Goal: Browse casually: Explore the website without a specific task or goal

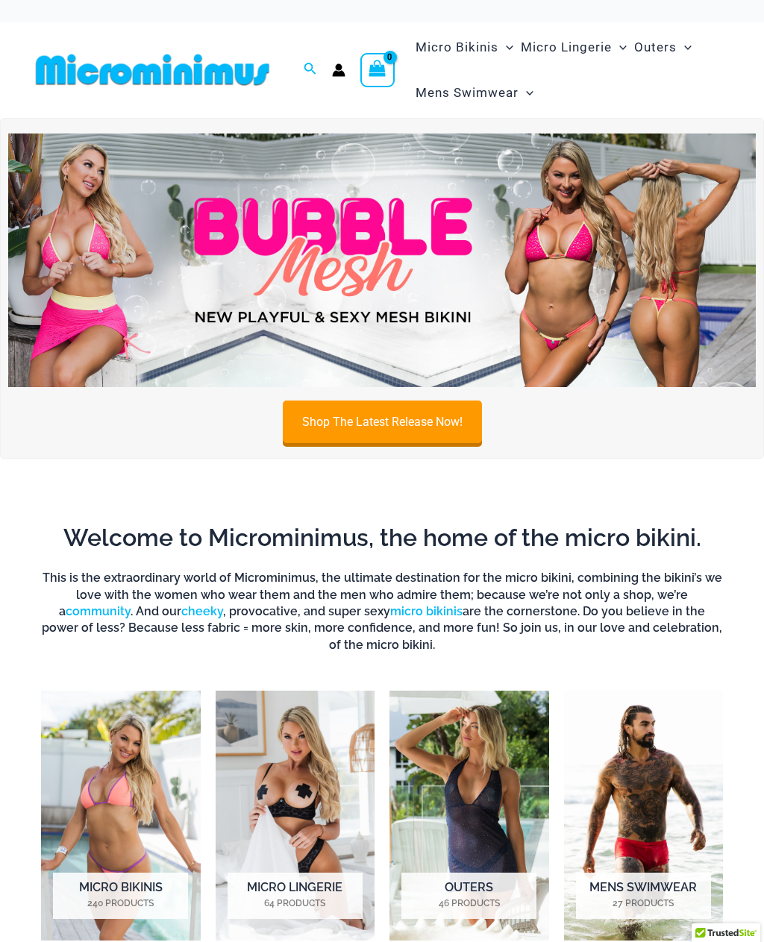
click at [242, 276] on img at bounding box center [381, 260] width 747 height 254
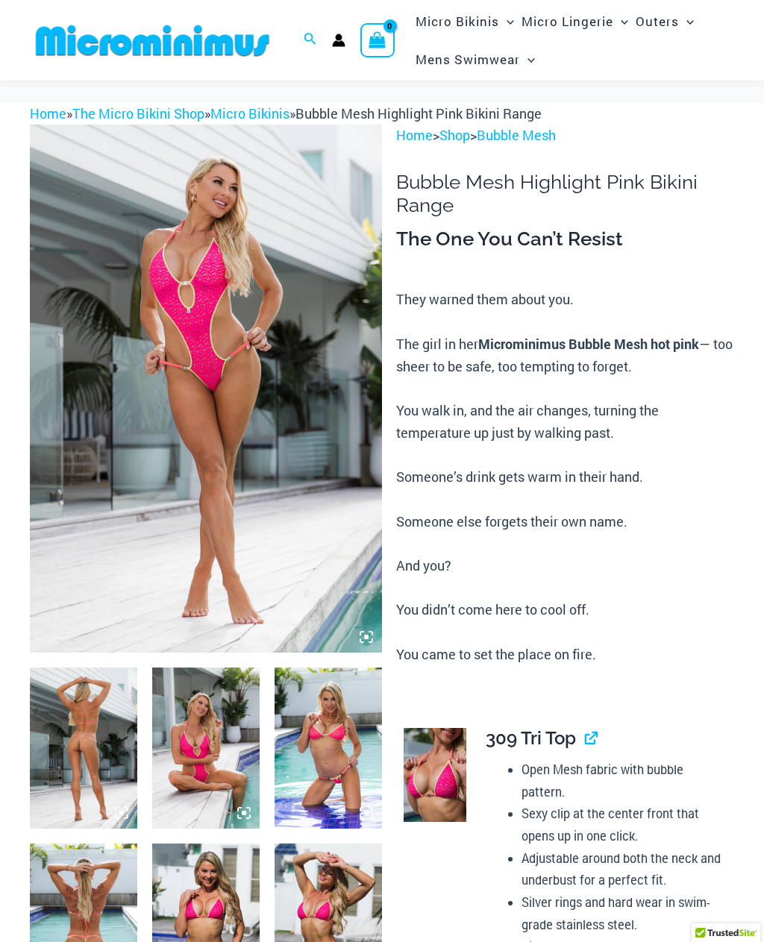
click at [371, 517] on img at bounding box center [206, 389] width 352 height 528
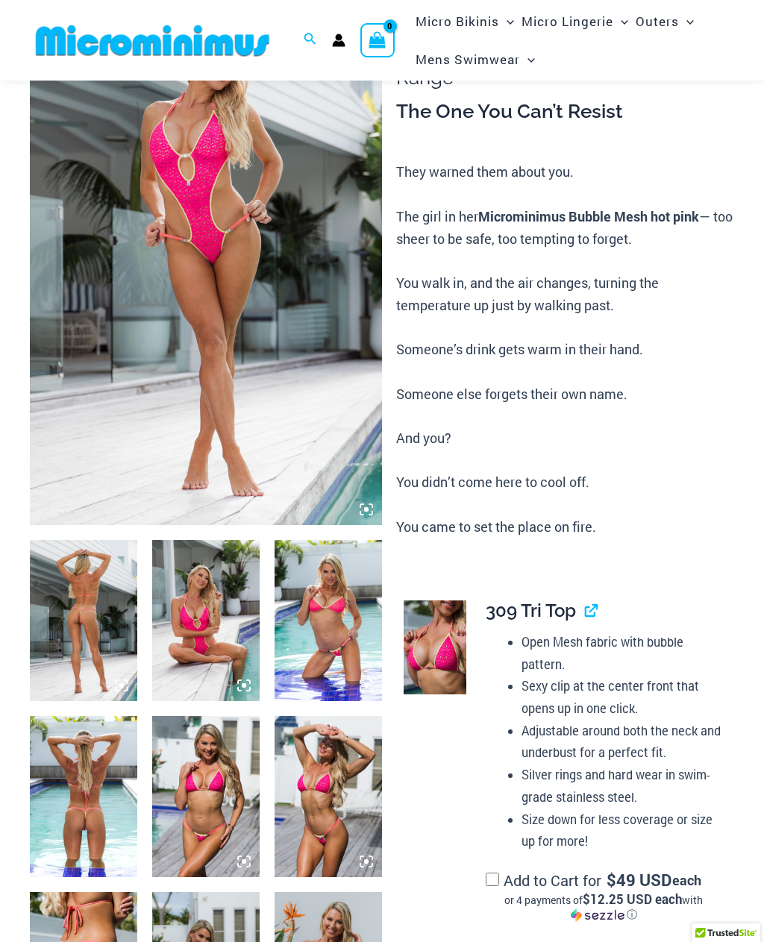
click at [296, 409] on img at bounding box center [206, 261] width 352 height 528
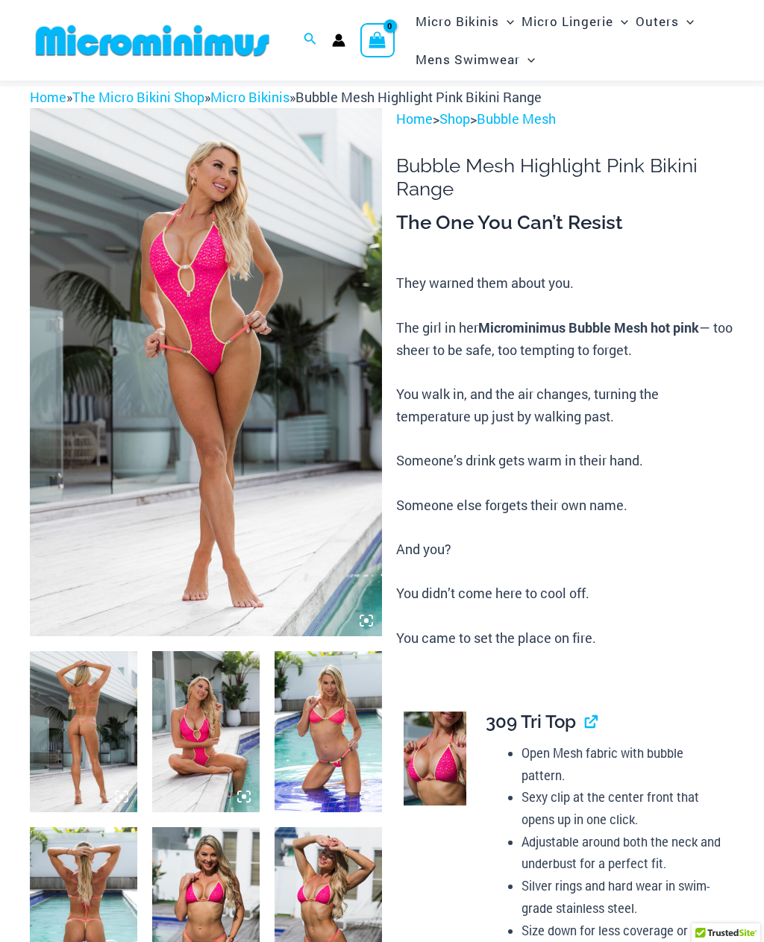
scroll to position [0, 0]
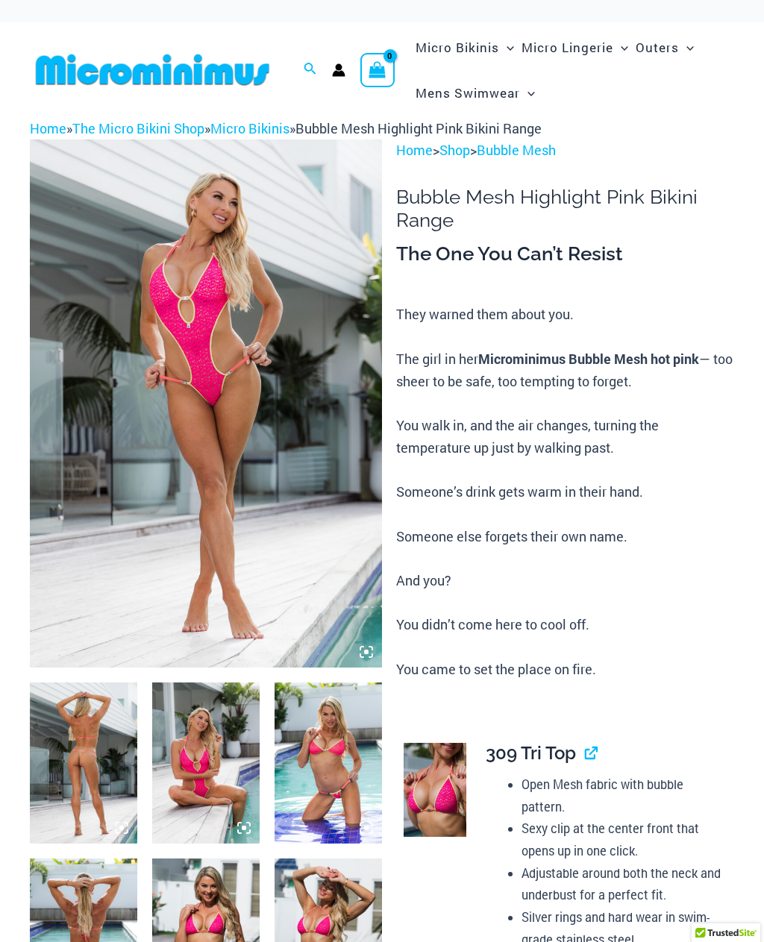
click at [370, 646] on icon at bounding box center [370, 647] width 3 height 3
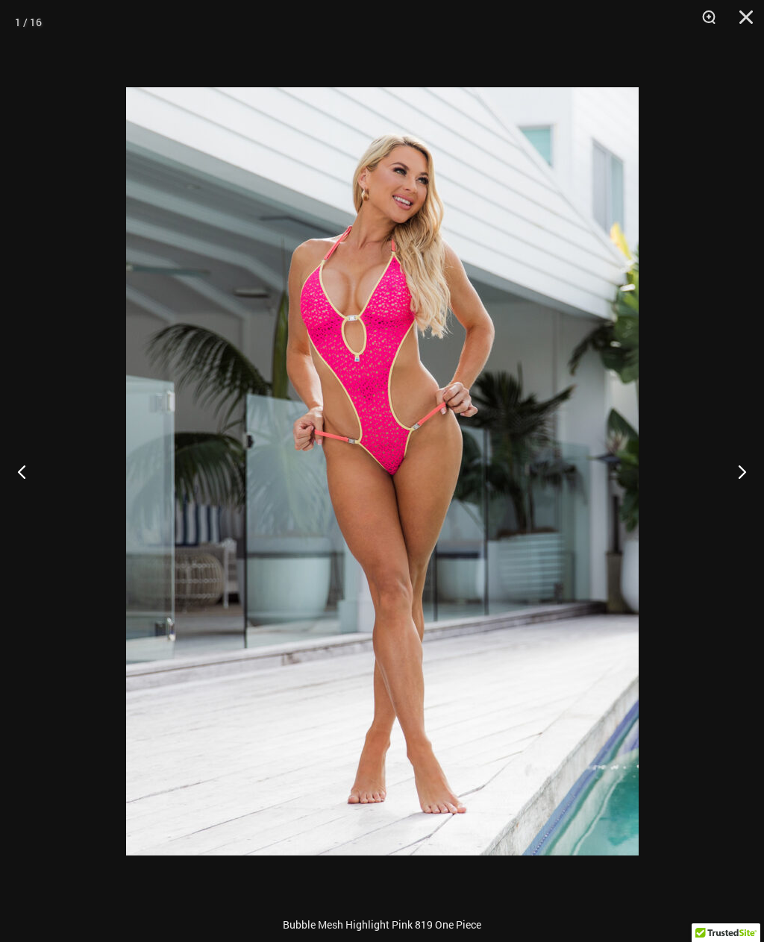
click at [755, 464] on button "Next" at bounding box center [736, 471] width 56 height 75
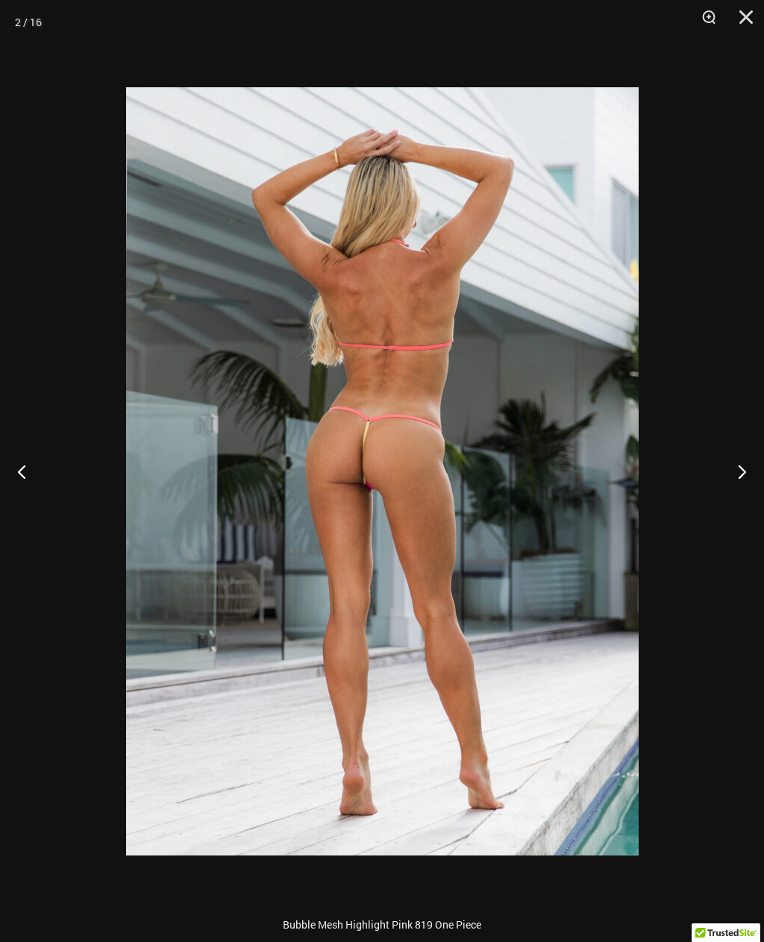
click at [740, 464] on button "Next" at bounding box center [736, 471] width 56 height 75
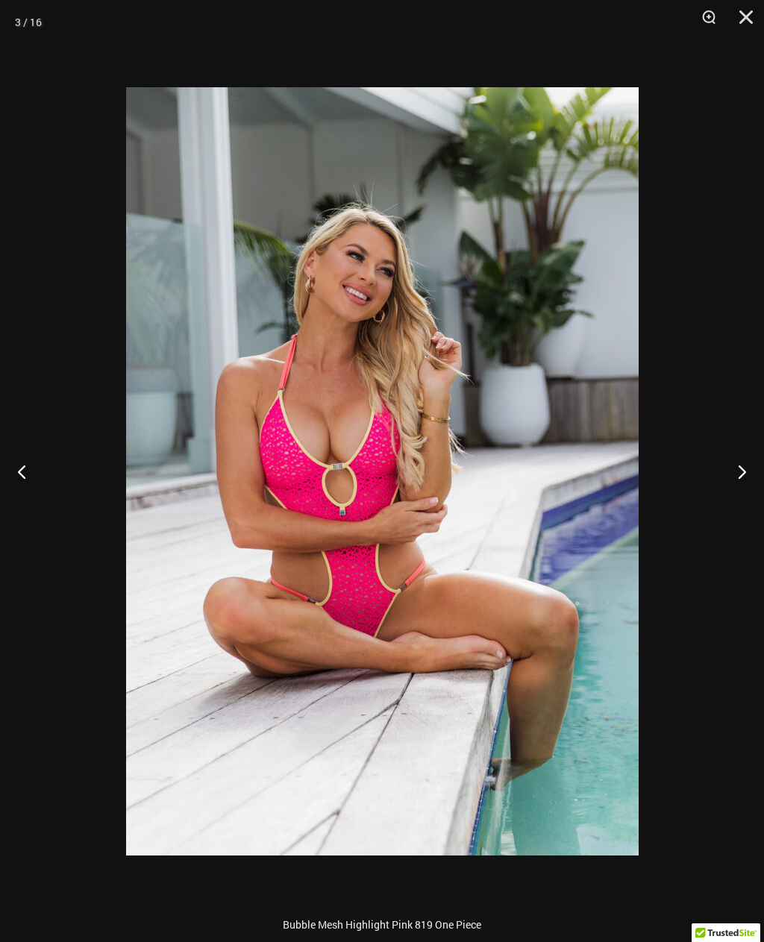
click at [743, 476] on button "Next" at bounding box center [736, 471] width 56 height 75
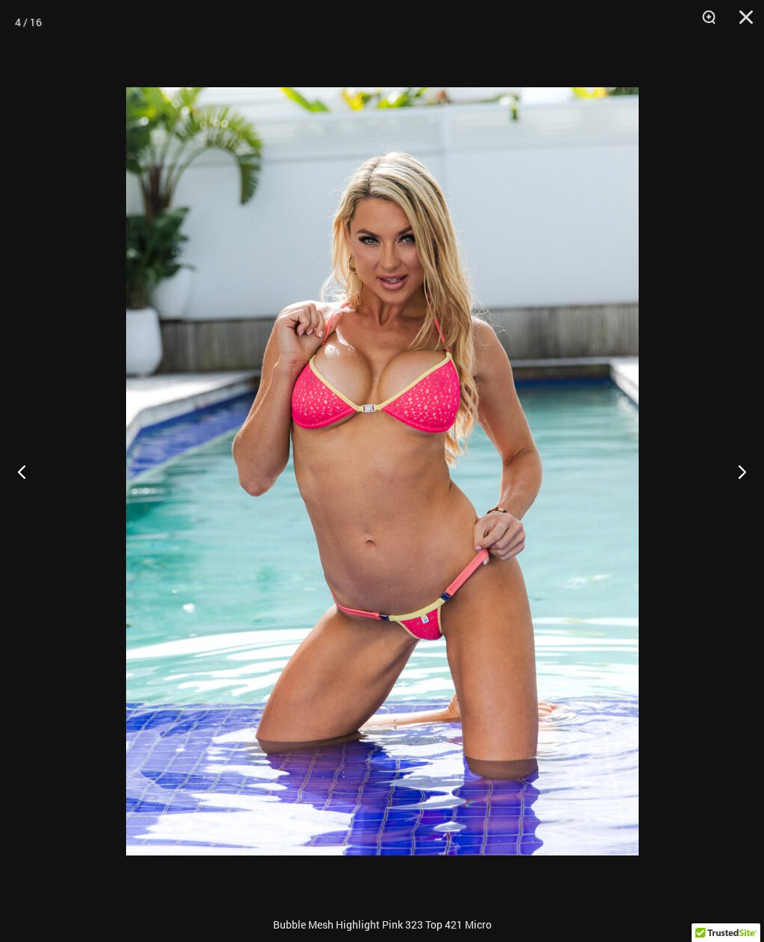
click at [743, 479] on button "Next" at bounding box center [736, 471] width 56 height 75
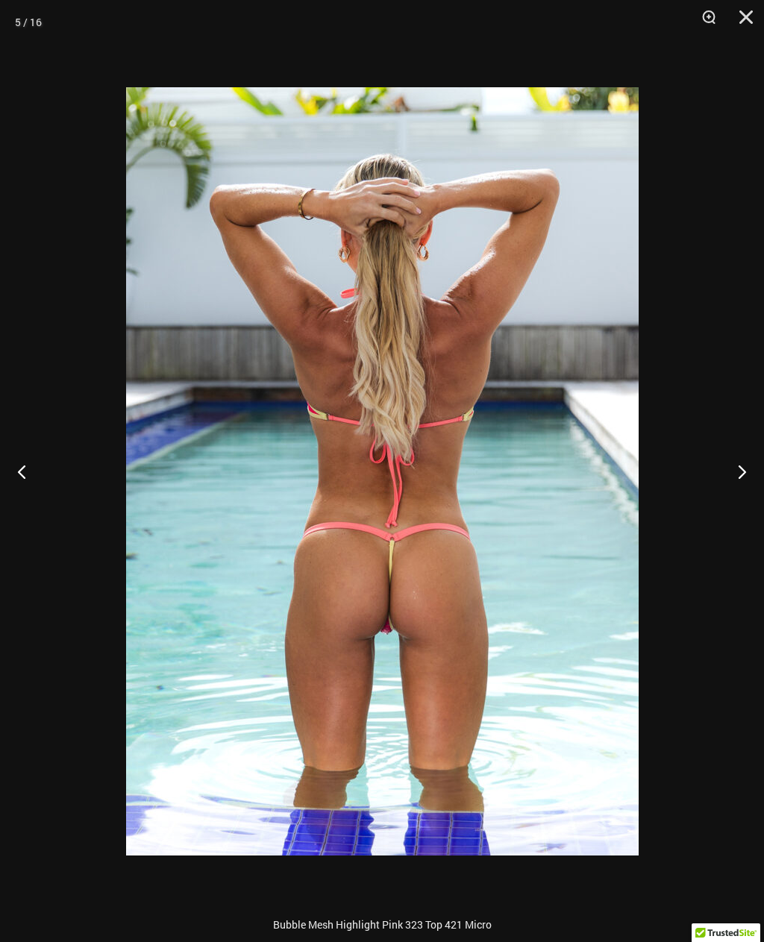
click at [746, 480] on button "Next" at bounding box center [736, 471] width 56 height 75
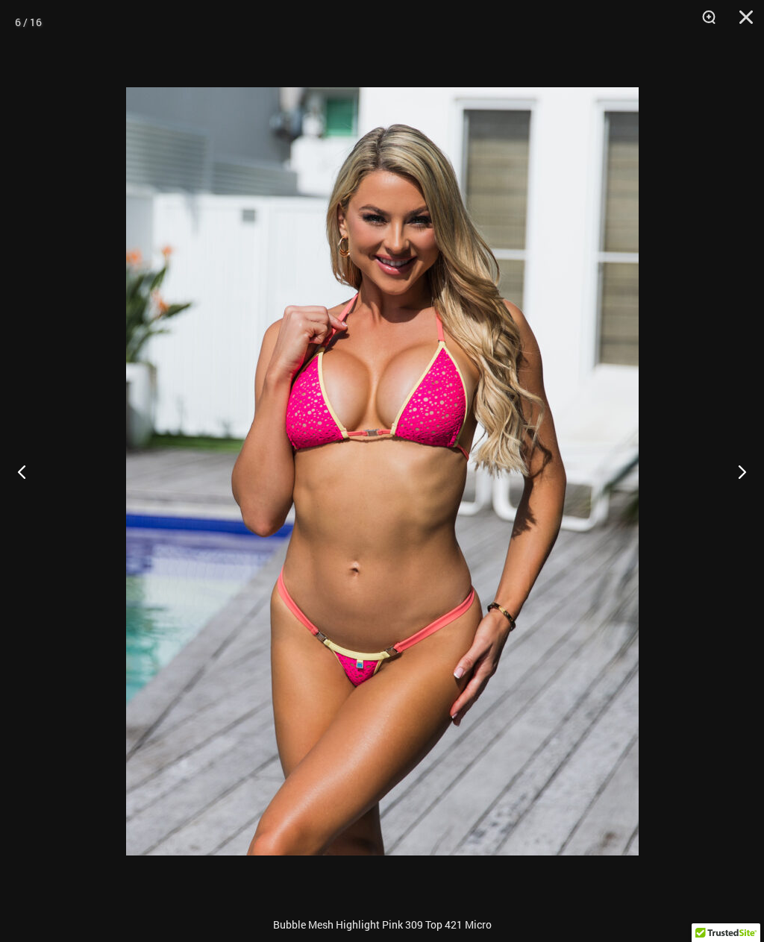
click at [745, 482] on button "Next" at bounding box center [736, 471] width 56 height 75
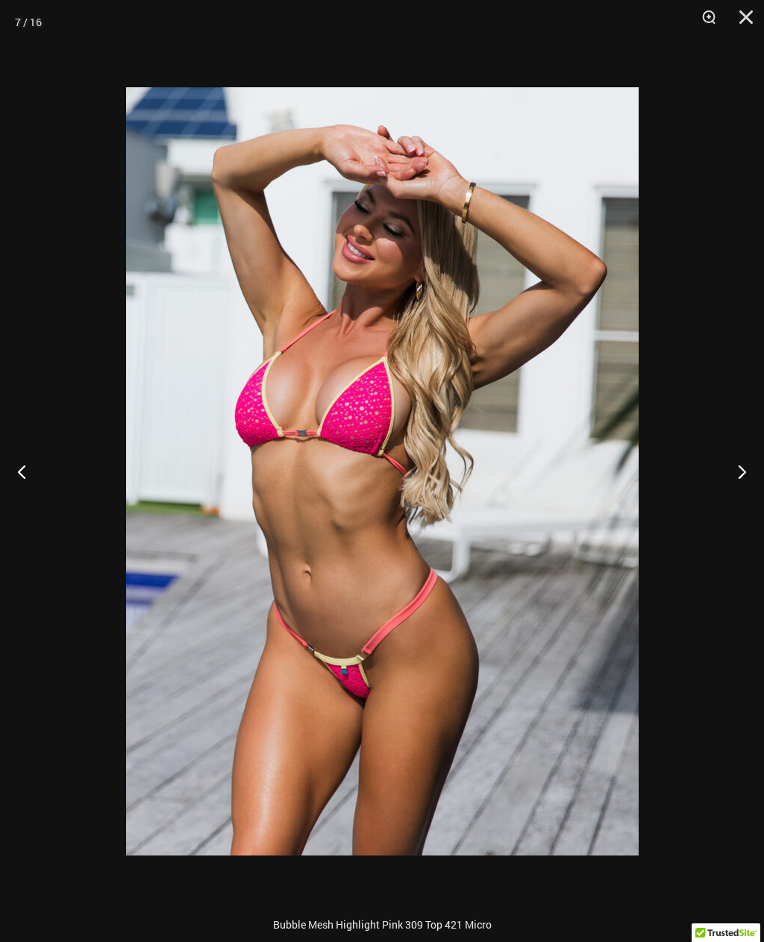
click at [747, 483] on button "Next" at bounding box center [736, 471] width 56 height 75
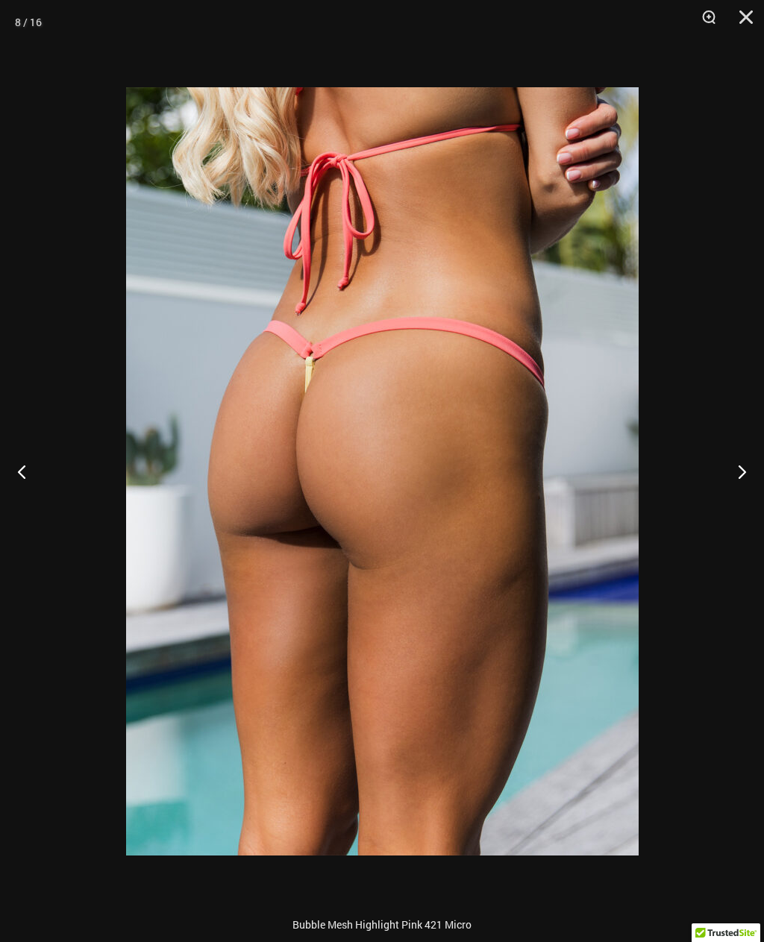
click at [746, 483] on button "Next" at bounding box center [736, 471] width 56 height 75
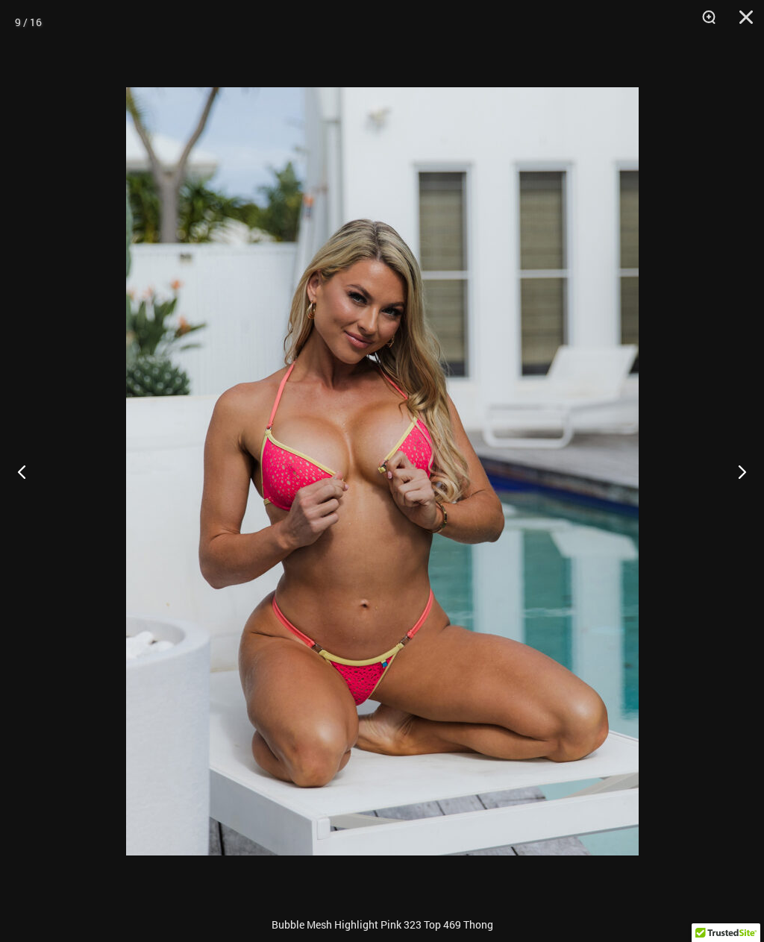
click at [746, 481] on button "Next" at bounding box center [736, 471] width 56 height 75
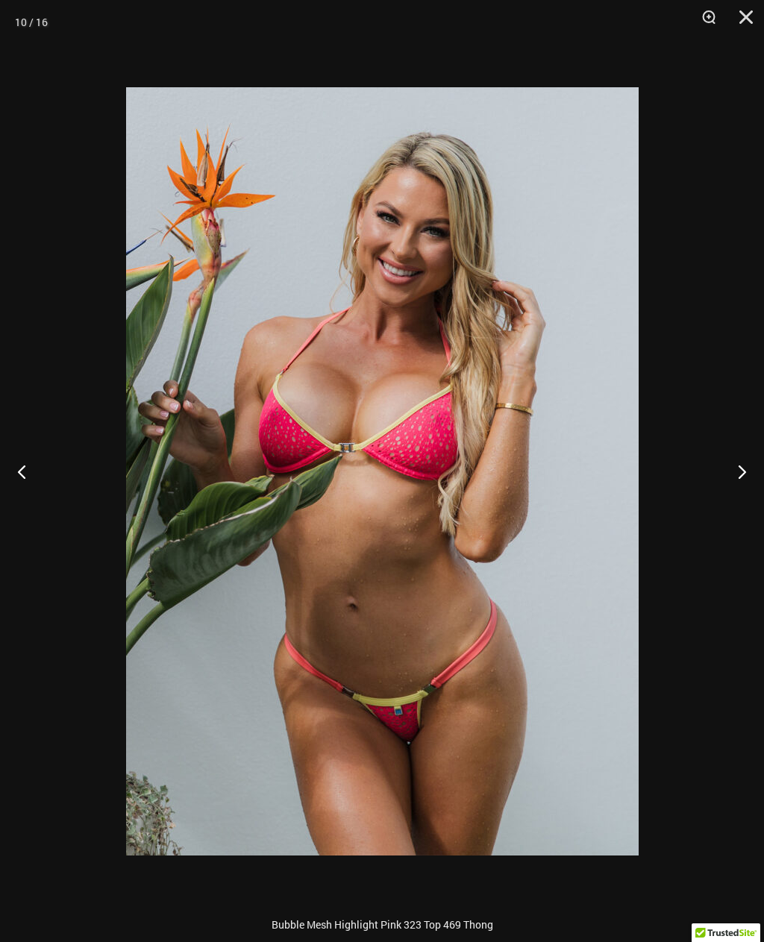
click at [747, 482] on button "Next" at bounding box center [736, 471] width 56 height 75
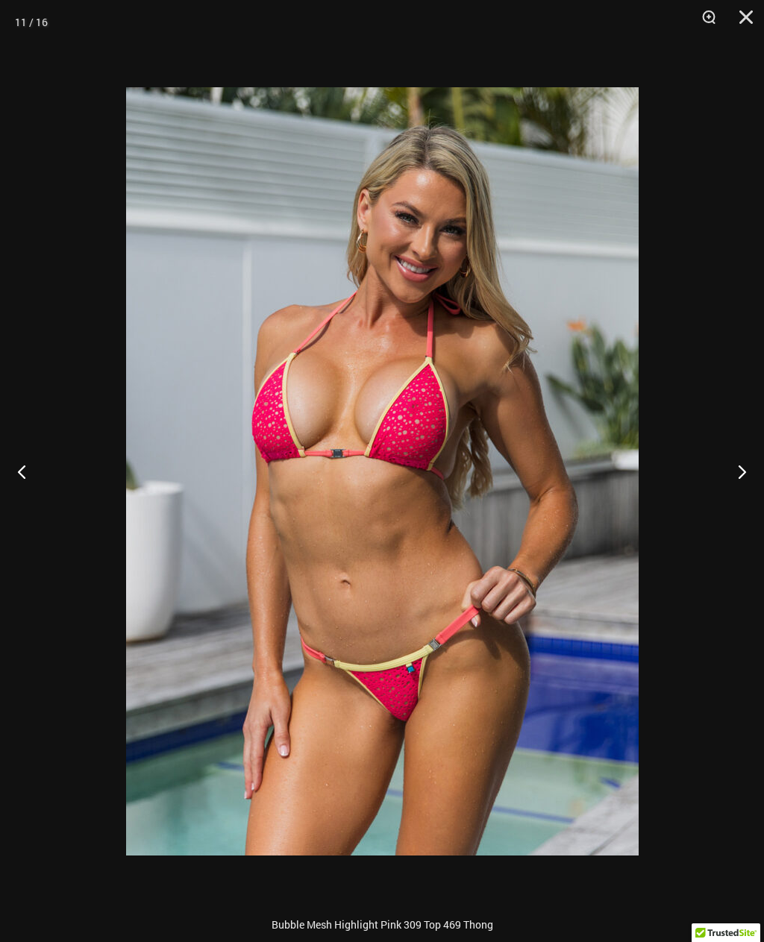
click at [746, 476] on button "Next" at bounding box center [736, 471] width 56 height 75
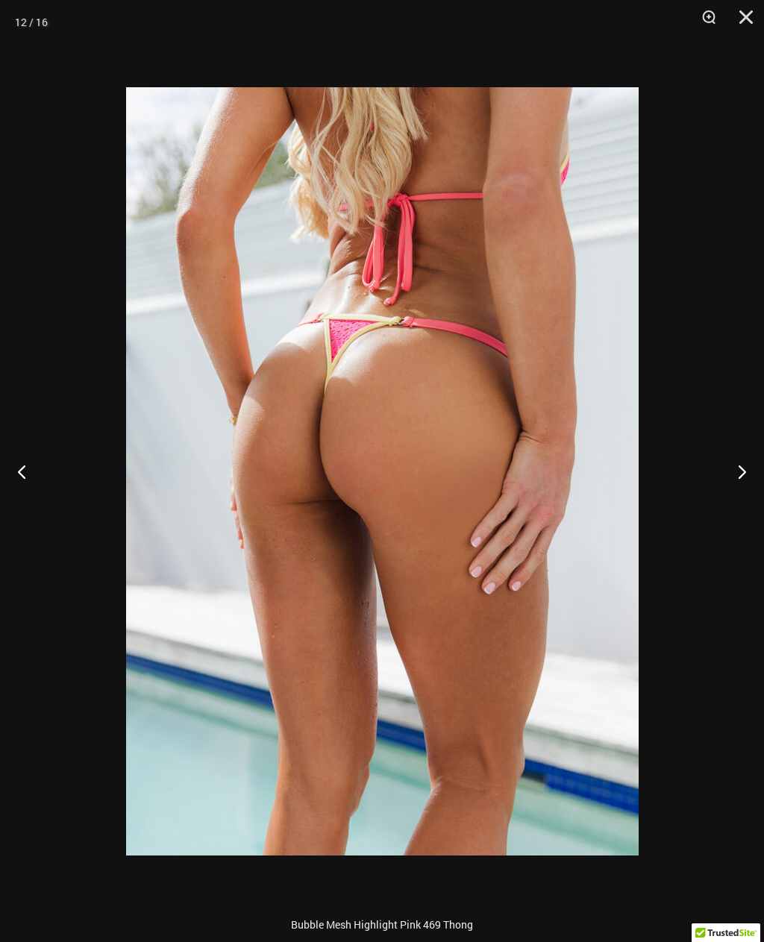
click at [746, 473] on button "Next" at bounding box center [736, 471] width 56 height 75
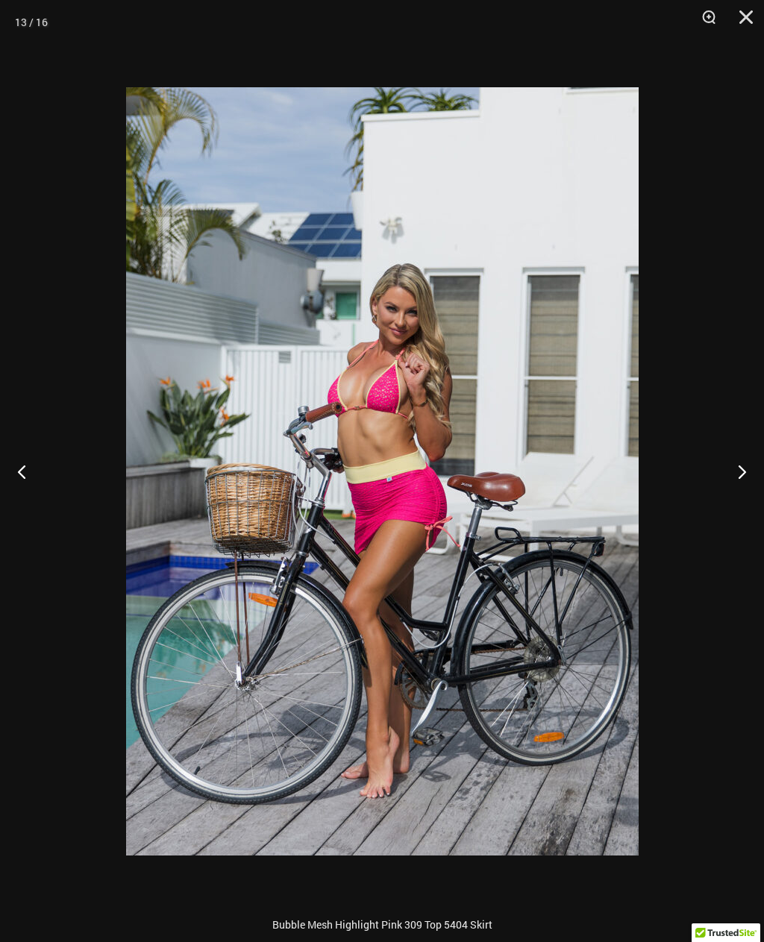
click at [747, 473] on button "Next" at bounding box center [736, 471] width 56 height 75
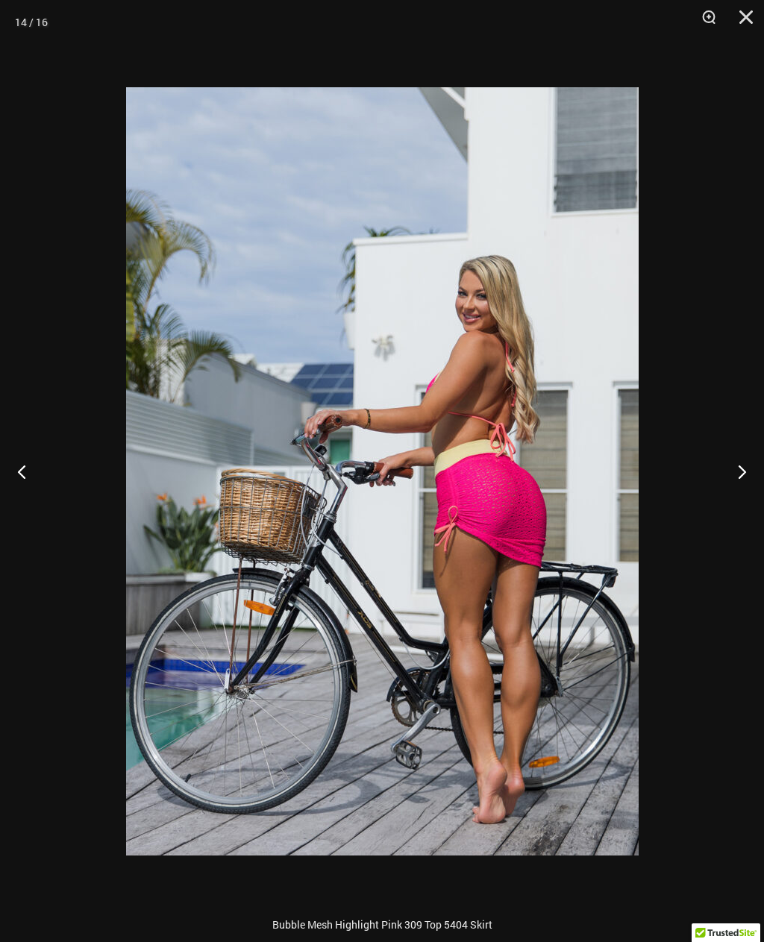
click at [746, 474] on button "Next" at bounding box center [736, 471] width 56 height 75
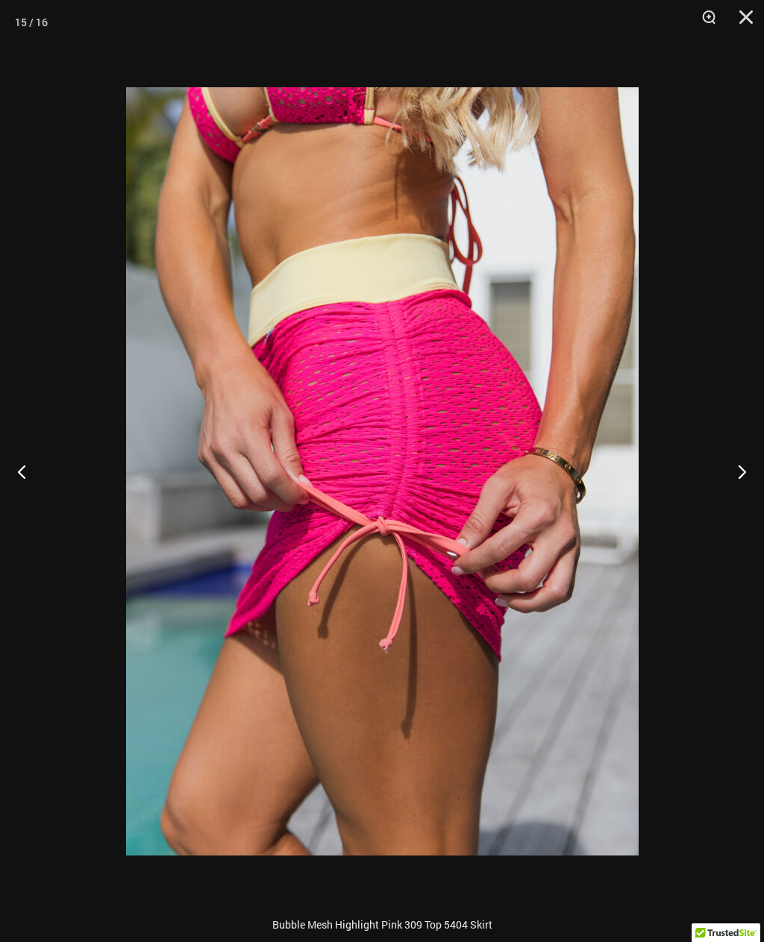
click at [747, 473] on button "Next" at bounding box center [736, 471] width 56 height 75
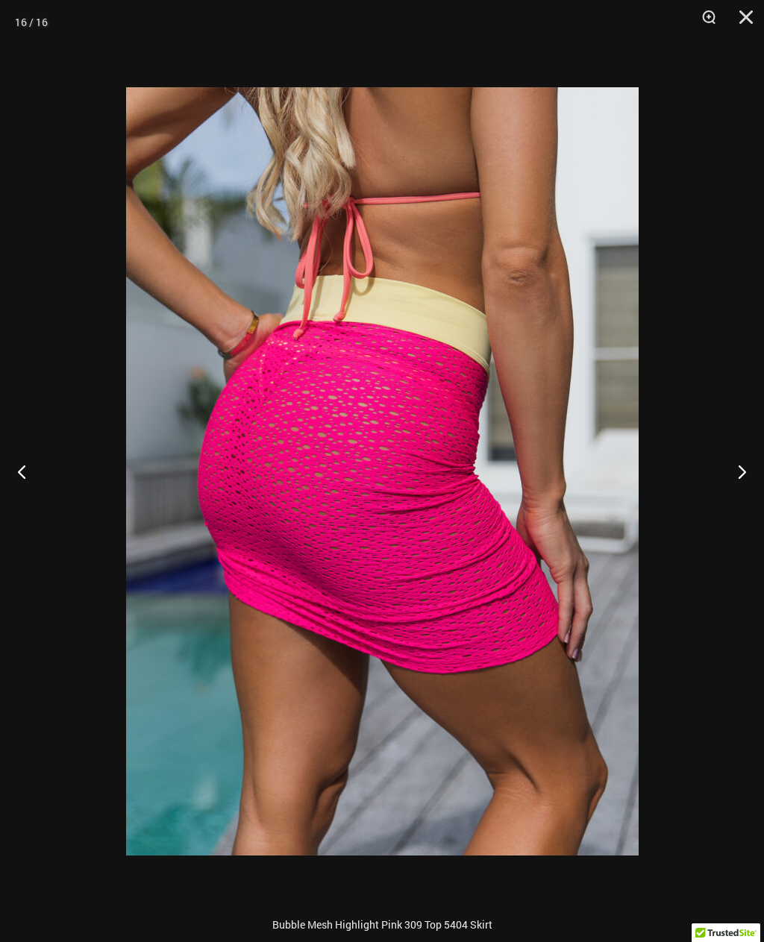
click at [747, 471] on button "Next" at bounding box center [736, 471] width 56 height 75
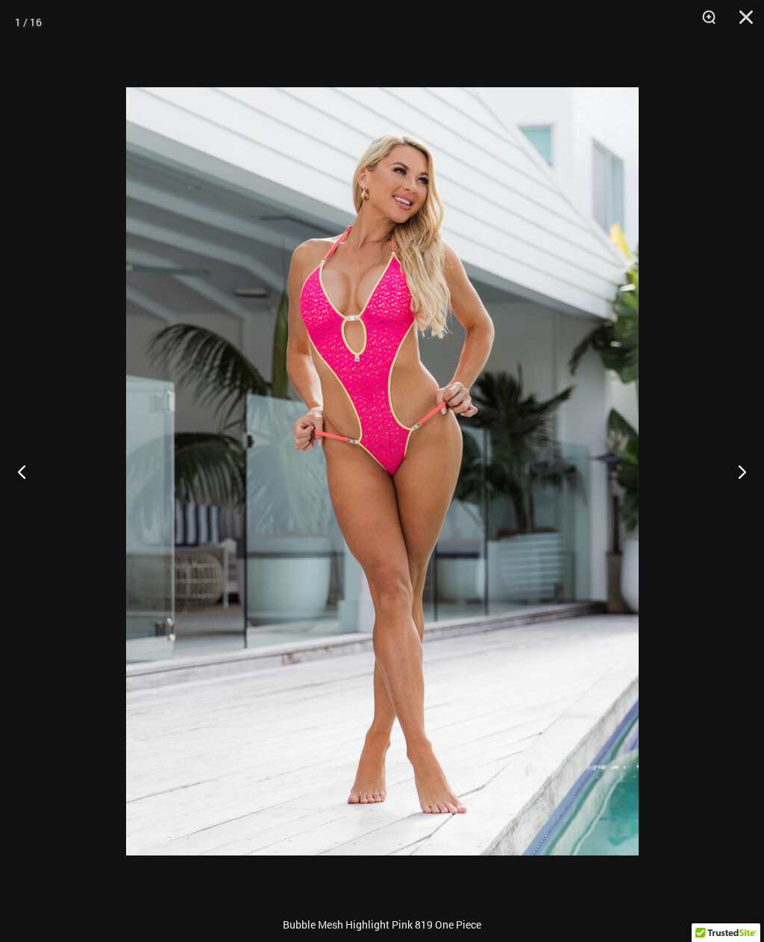
click at [747, 472] on button "Next" at bounding box center [736, 471] width 56 height 75
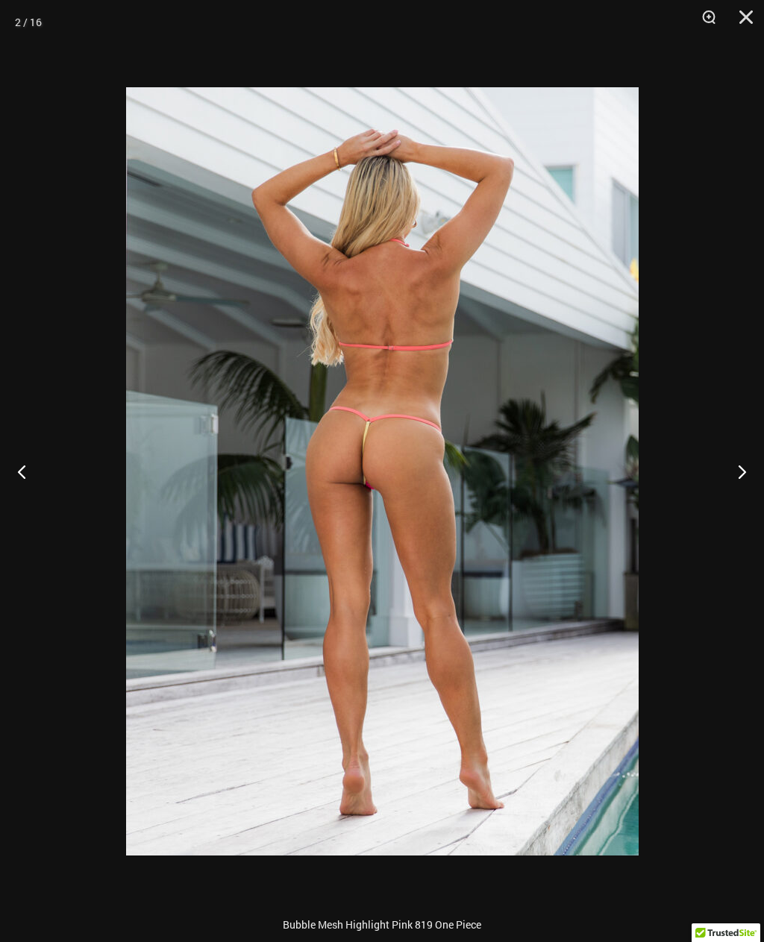
click at [747, 471] on button "Next" at bounding box center [736, 471] width 56 height 75
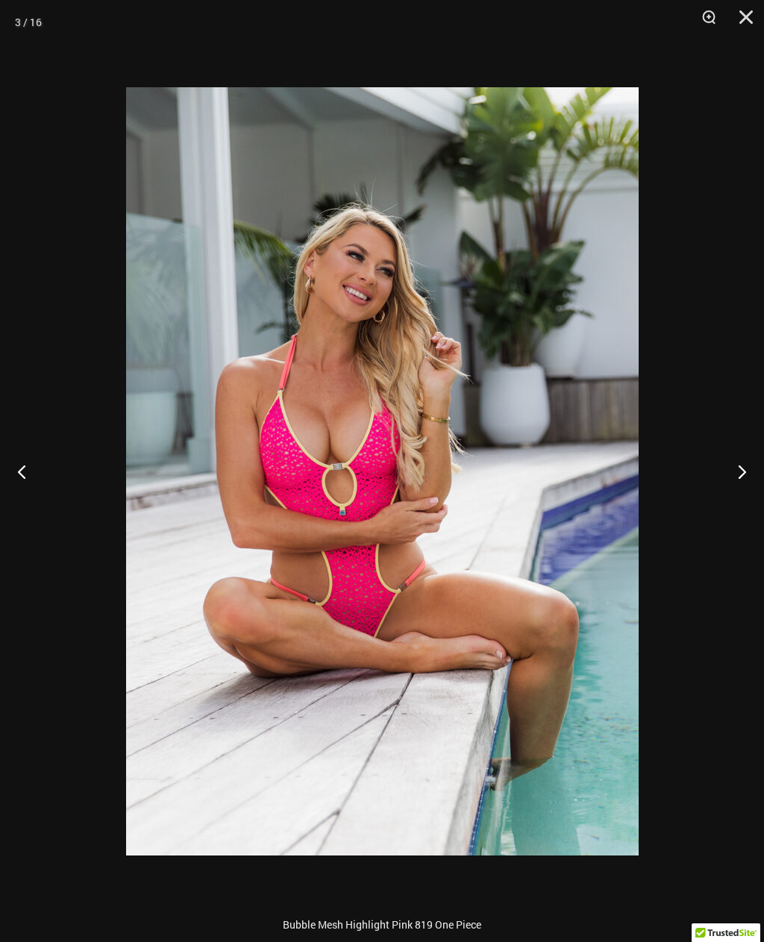
click at [747, 471] on button "Next" at bounding box center [736, 471] width 56 height 75
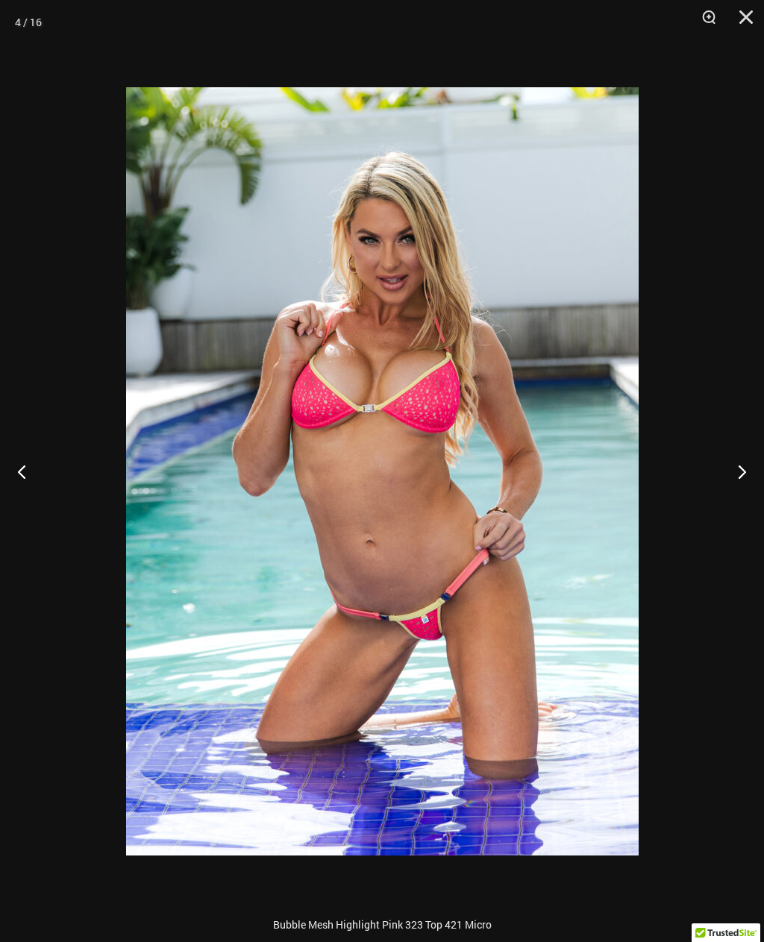
click at [747, 471] on button "Next" at bounding box center [736, 471] width 56 height 75
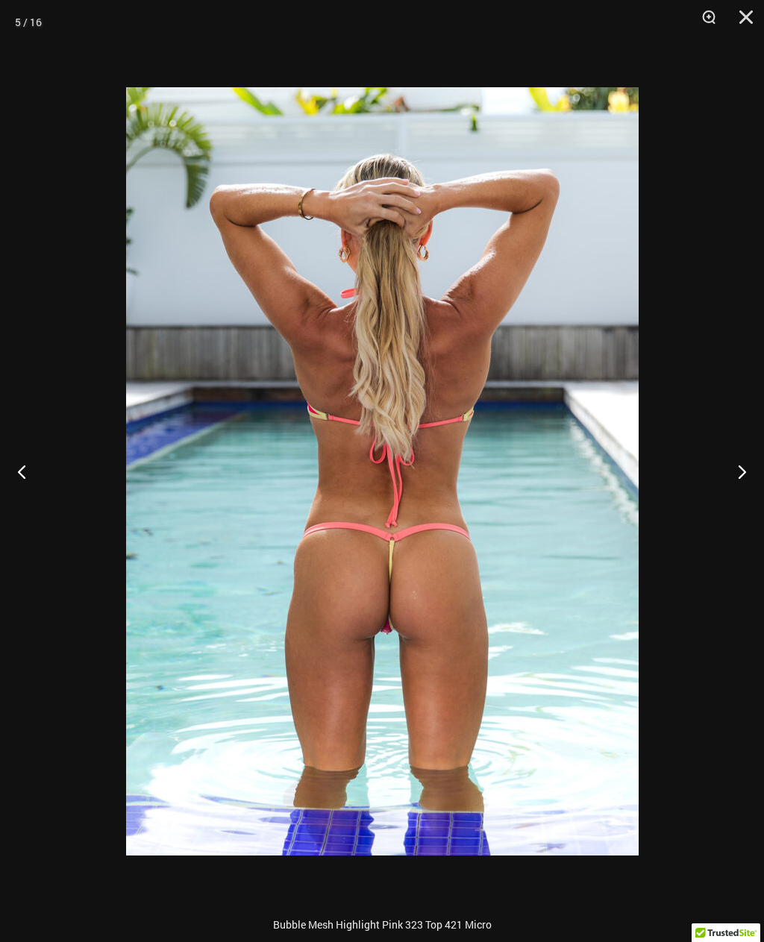
click at [747, 472] on button "Next" at bounding box center [736, 471] width 56 height 75
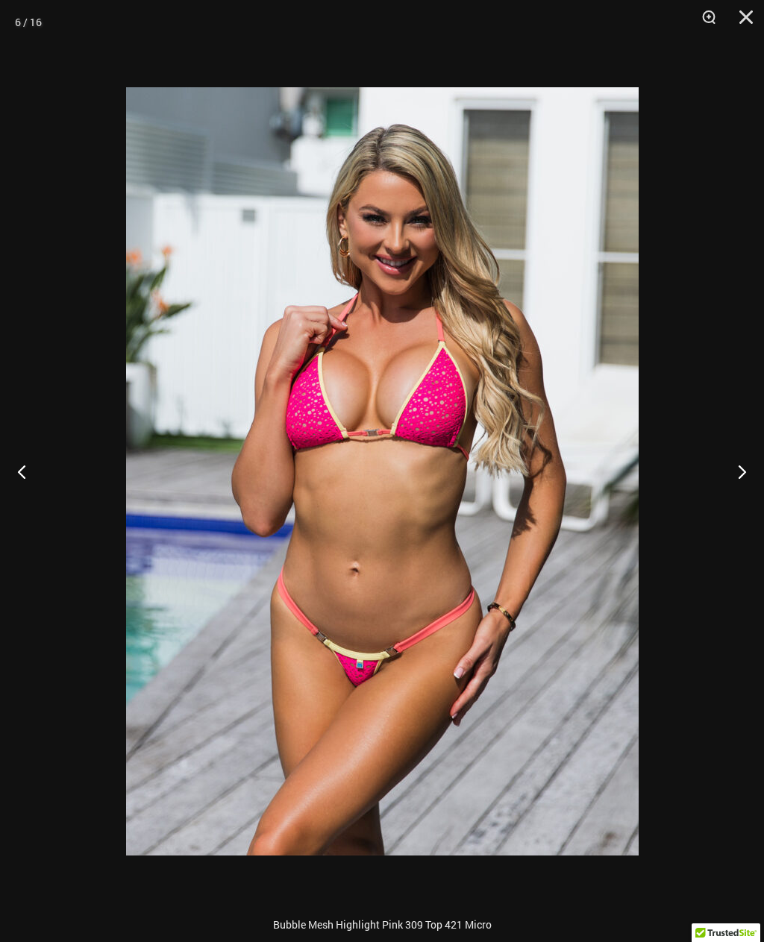
click at [747, 473] on button "Next" at bounding box center [736, 471] width 56 height 75
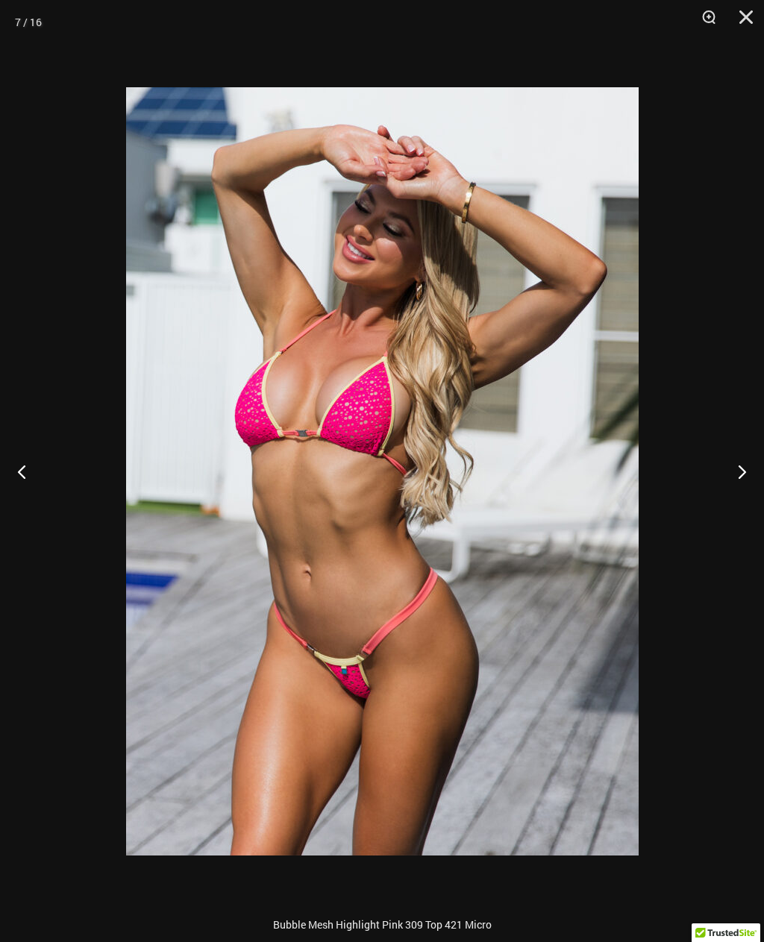
click at [746, 473] on button "Next" at bounding box center [736, 471] width 56 height 75
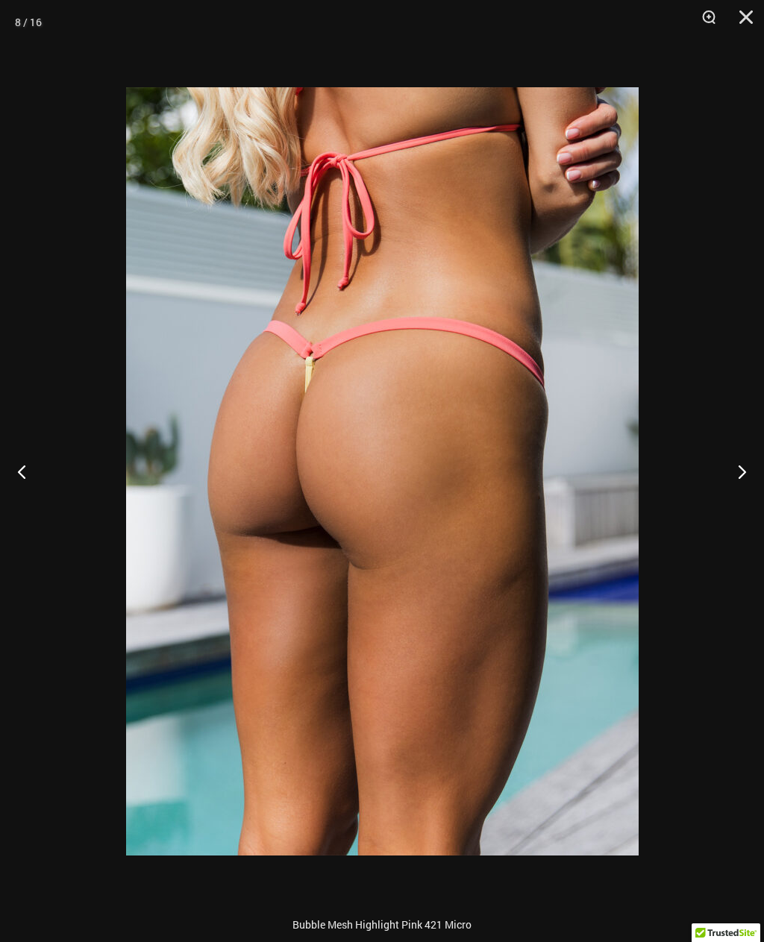
click at [747, 473] on button "Next" at bounding box center [736, 471] width 56 height 75
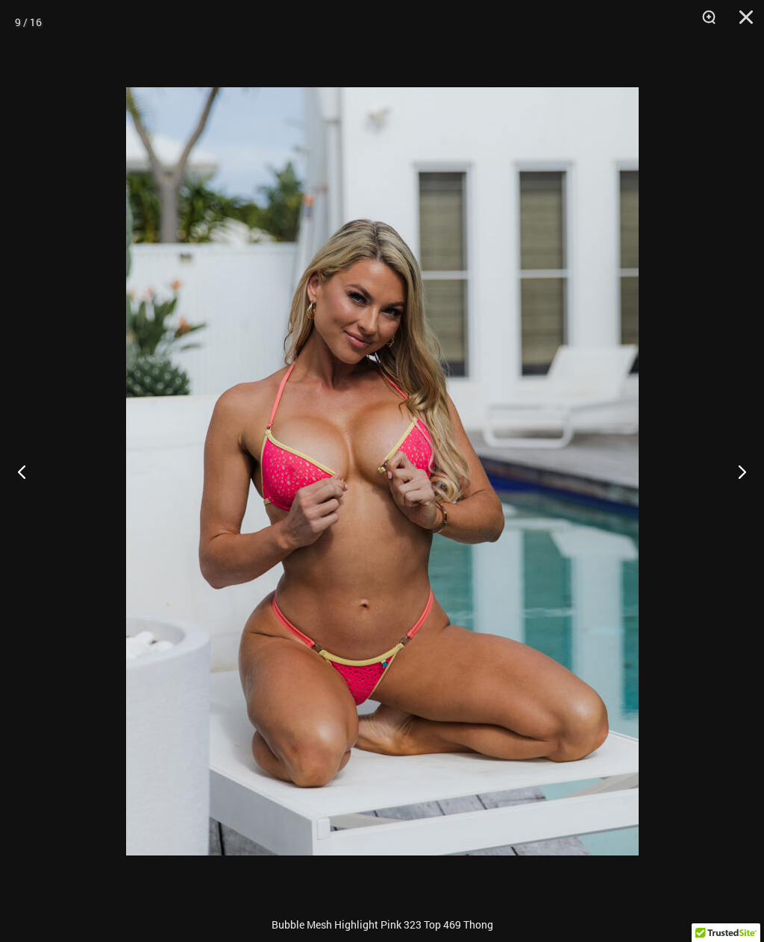
click at [747, 471] on button "Next" at bounding box center [736, 471] width 56 height 75
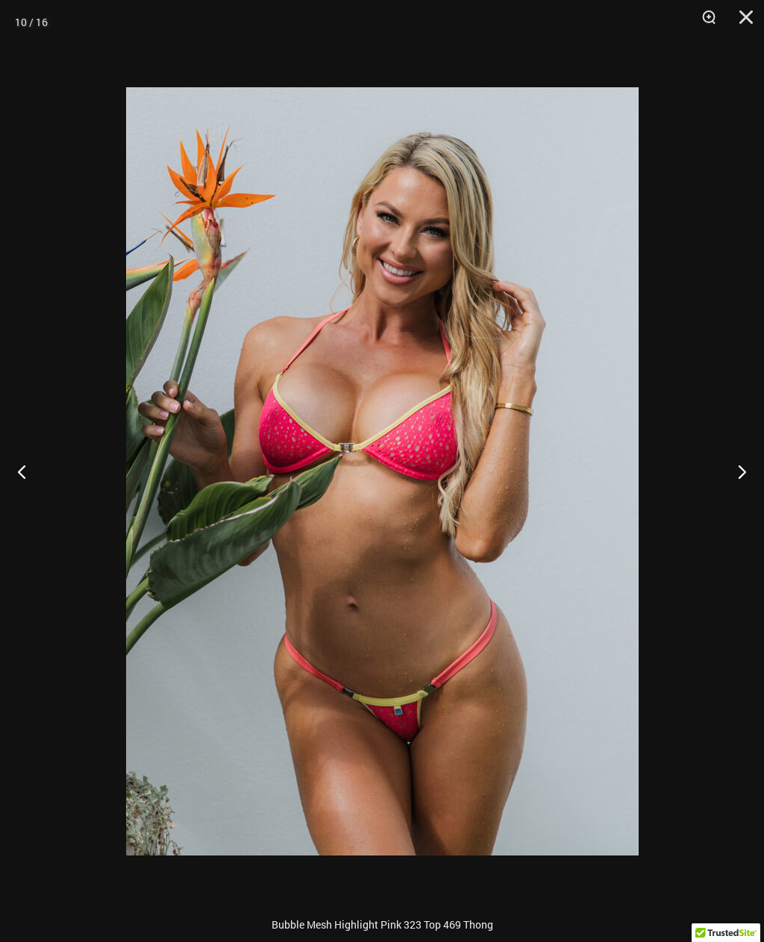
click at [746, 471] on button "Next" at bounding box center [736, 471] width 56 height 75
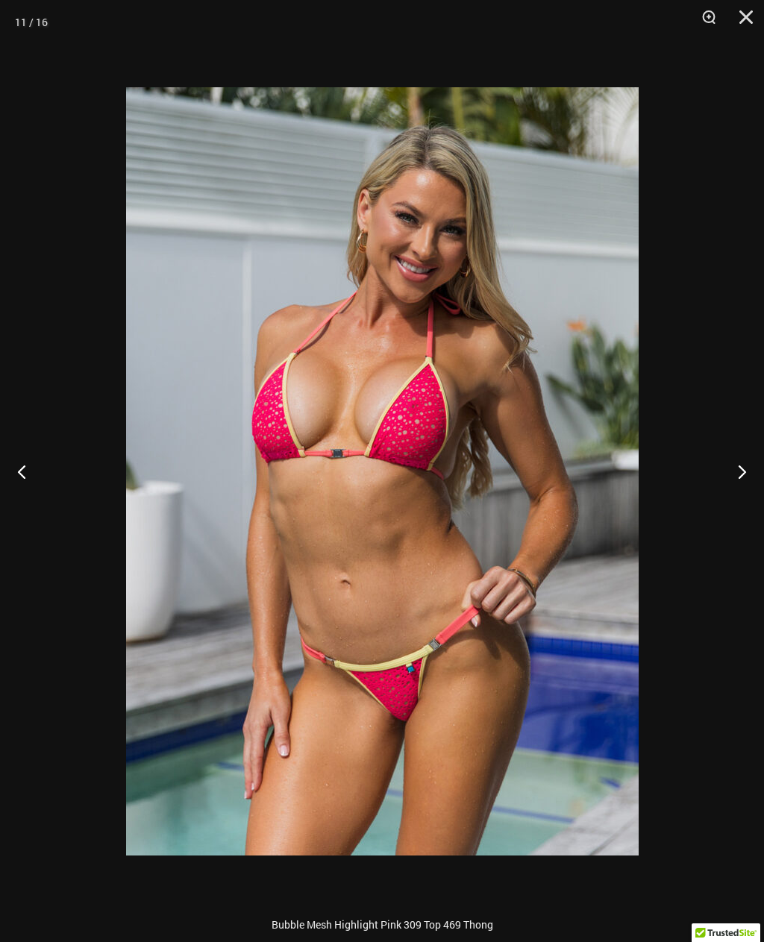
click at [727, 479] on button "Next" at bounding box center [736, 471] width 56 height 75
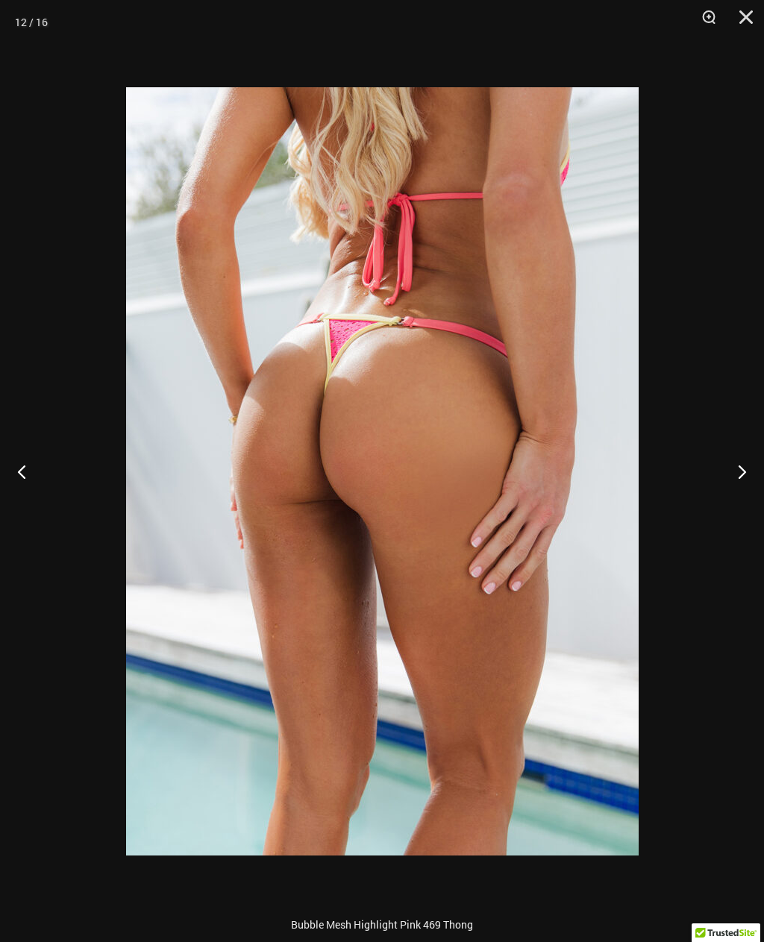
click at [733, 473] on button "Next" at bounding box center [736, 471] width 56 height 75
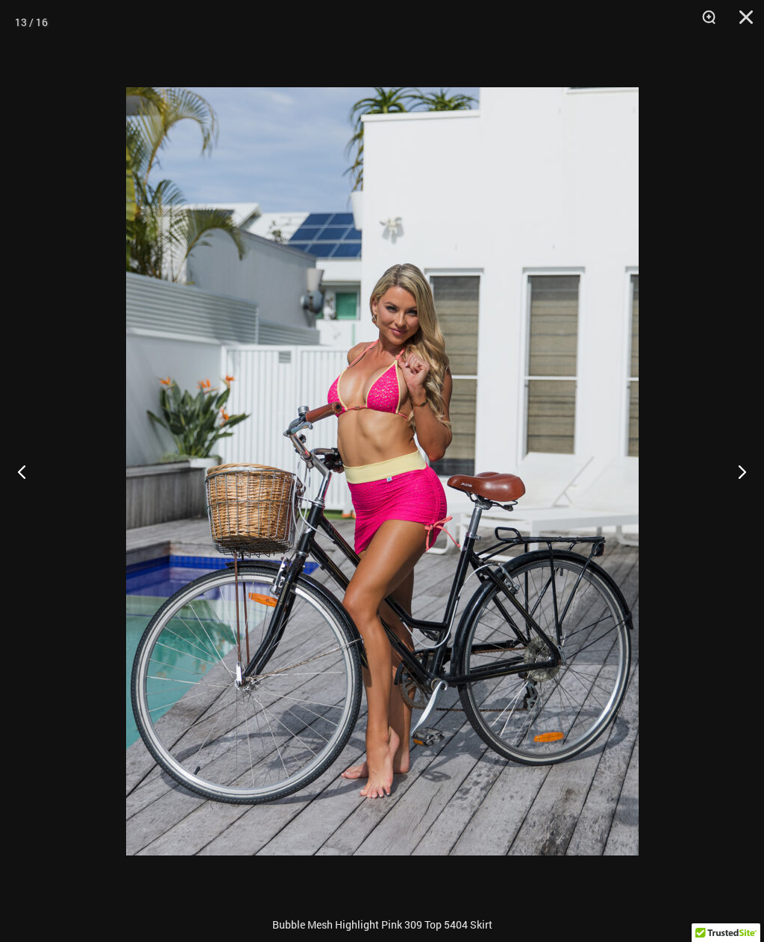
click at [731, 479] on button "Next" at bounding box center [736, 471] width 56 height 75
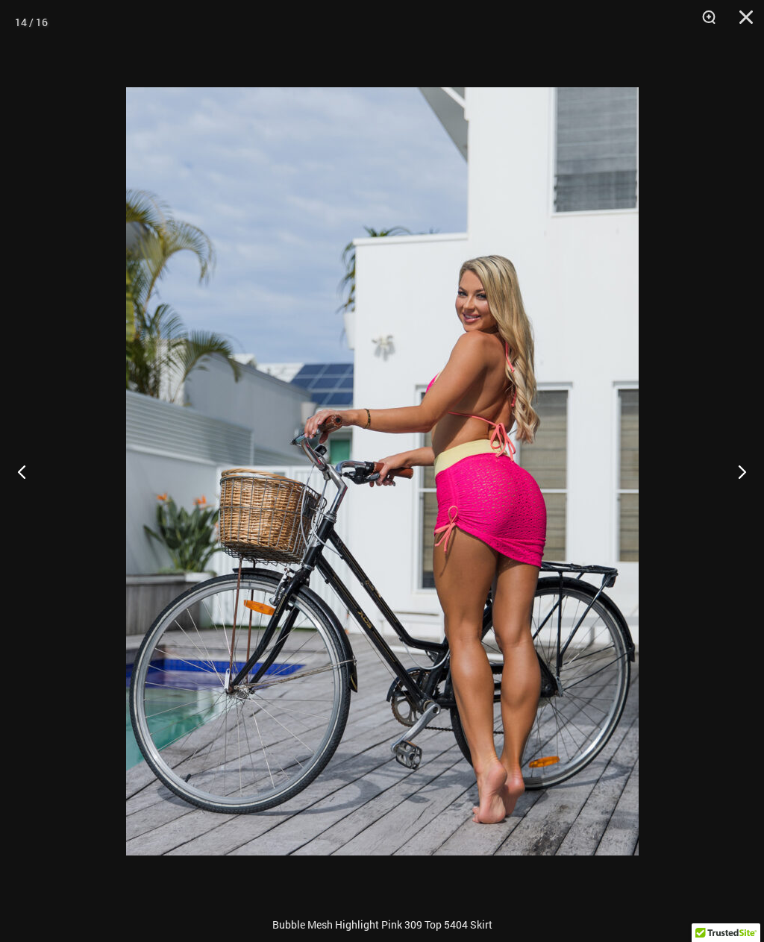
click at [723, 471] on button "Next" at bounding box center [736, 471] width 56 height 75
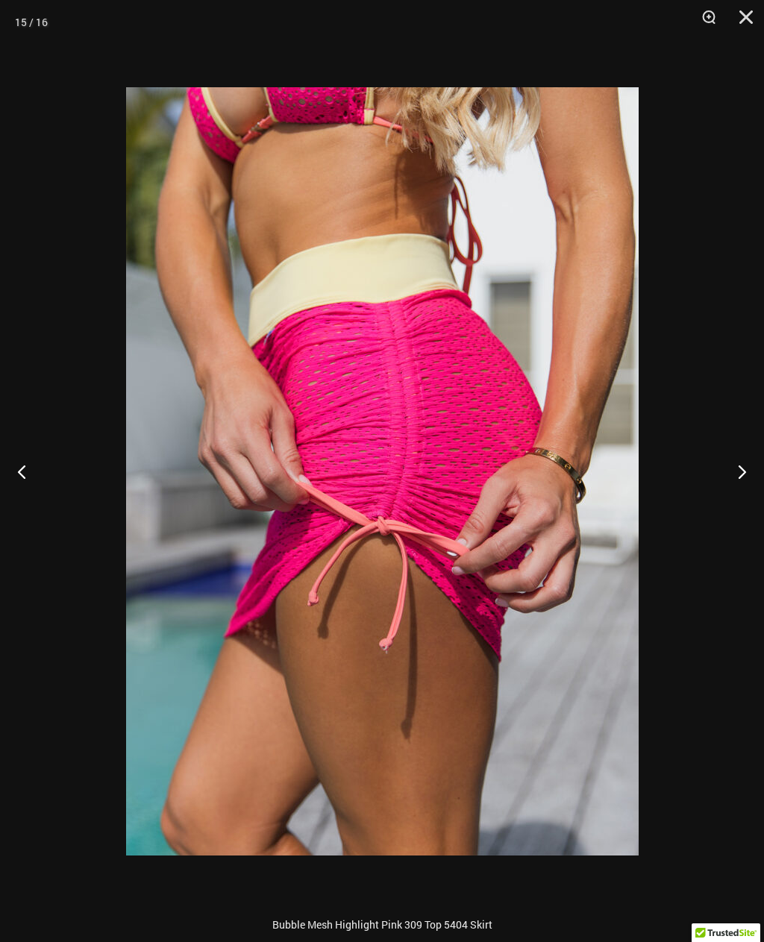
click at [749, 469] on button "Next" at bounding box center [736, 471] width 56 height 75
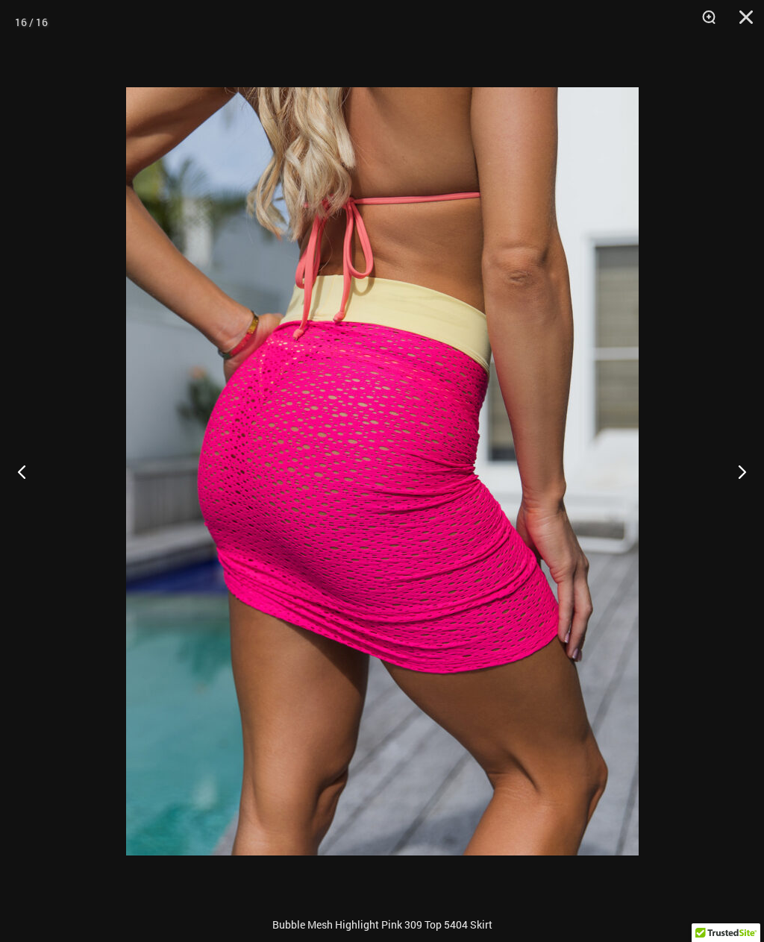
click at [748, 468] on button "Next" at bounding box center [736, 471] width 56 height 75
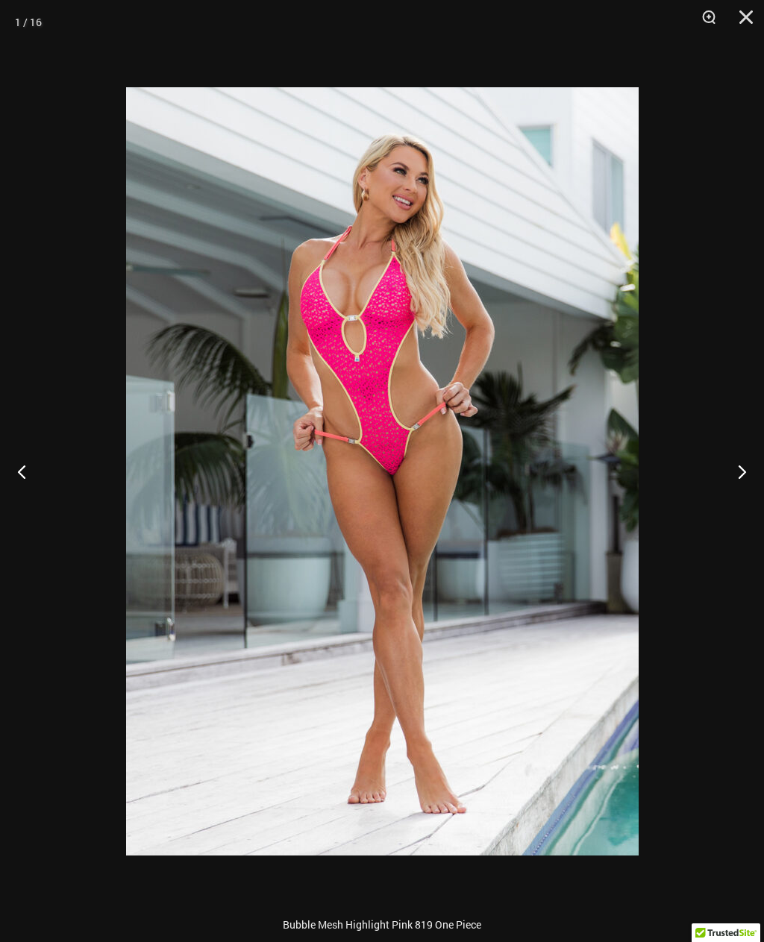
click at [746, 468] on button "Next" at bounding box center [736, 471] width 56 height 75
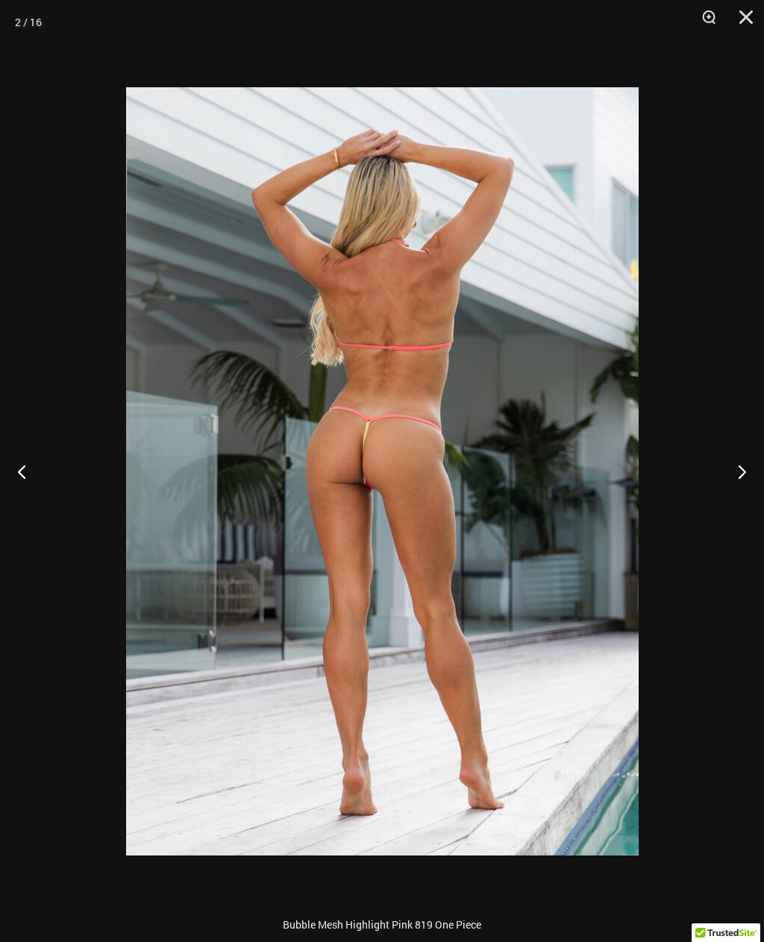
click at [744, 467] on button "Next" at bounding box center [736, 471] width 56 height 75
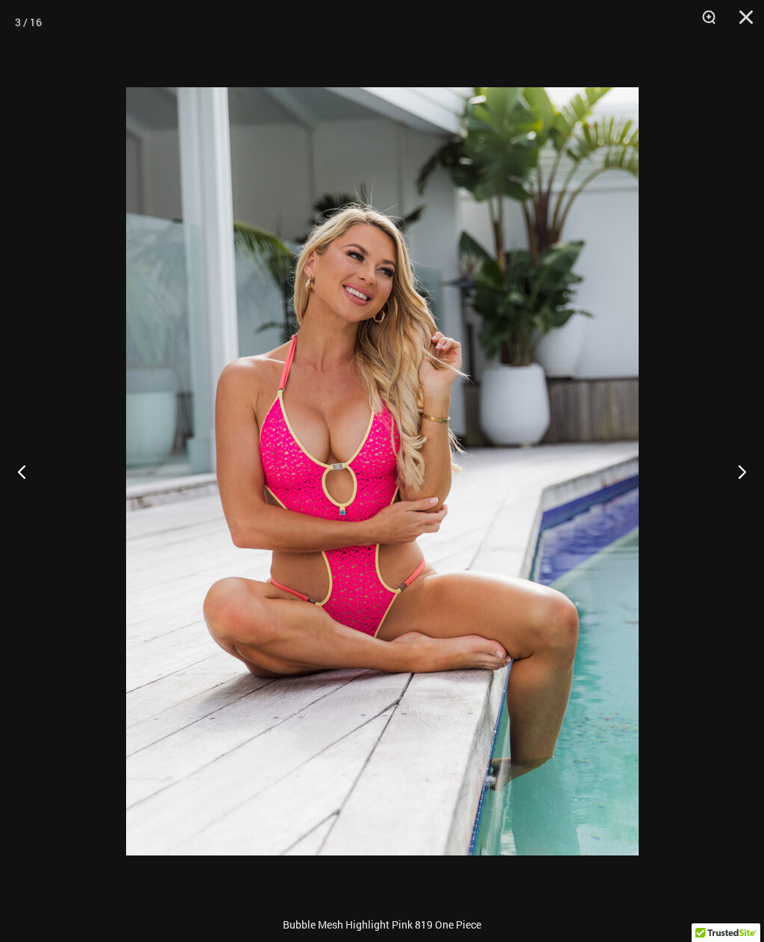
click at [746, 7] on button "Close" at bounding box center [740, 22] width 37 height 45
